Goal: Transaction & Acquisition: Purchase product/service

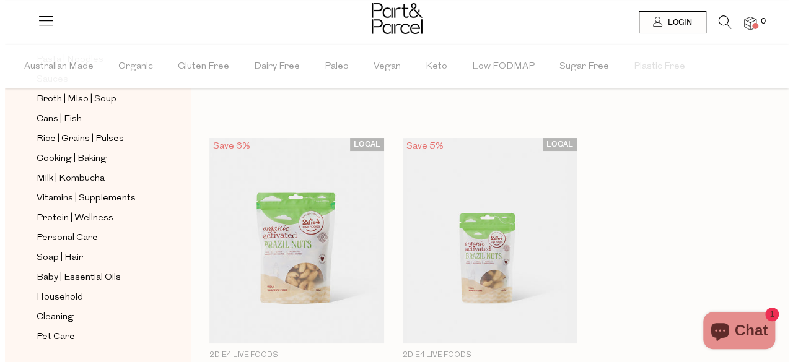
scroll to position [499, 0]
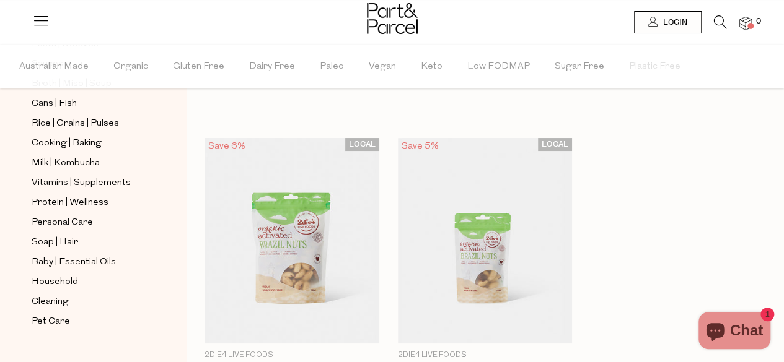
click at [50, 28] on div at bounding box center [392, 20] width 784 height 40
click at [41, 22] on icon at bounding box center [40, 20] width 17 height 17
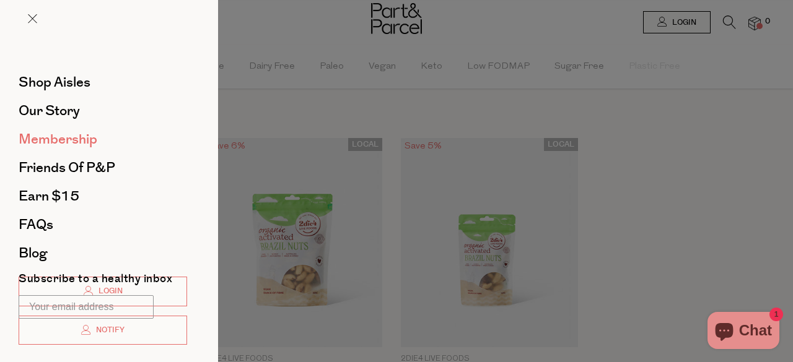
click at [85, 137] on span "Membership" at bounding box center [58, 139] width 79 height 20
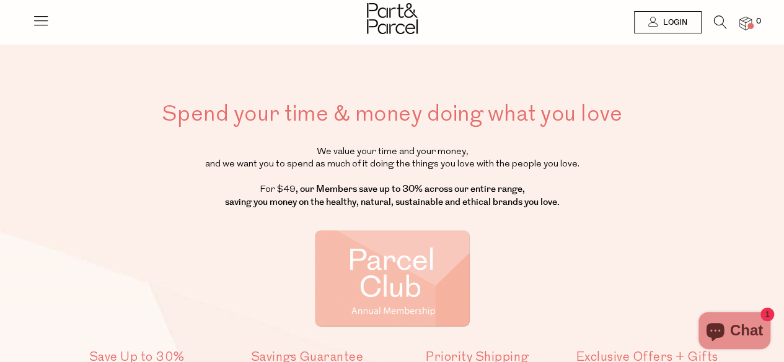
click at [43, 19] on icon at bounding box center [40, 20] width 17 height 17
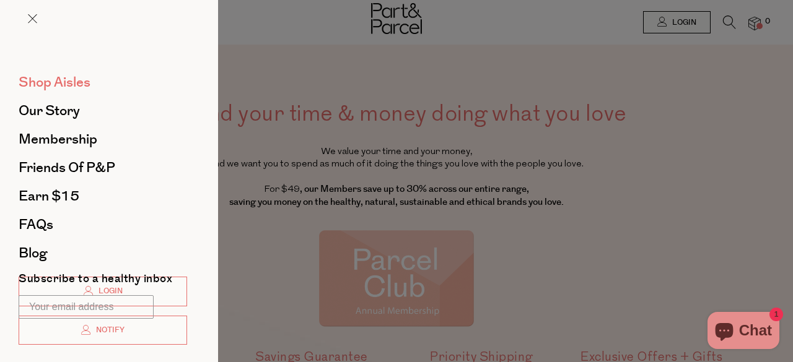
click at [81, 82] on span "Shop Aisles" at bounding box center [55, 82] width 72 height 20
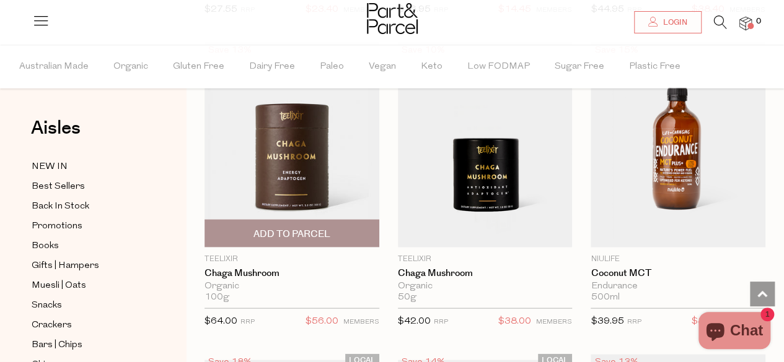
scroll to position [3555, 0]
click at [315, 122] on img at bounding box center [291, 146] width 175 height 206
